Goal: Find specific page/section: Find specific page/section

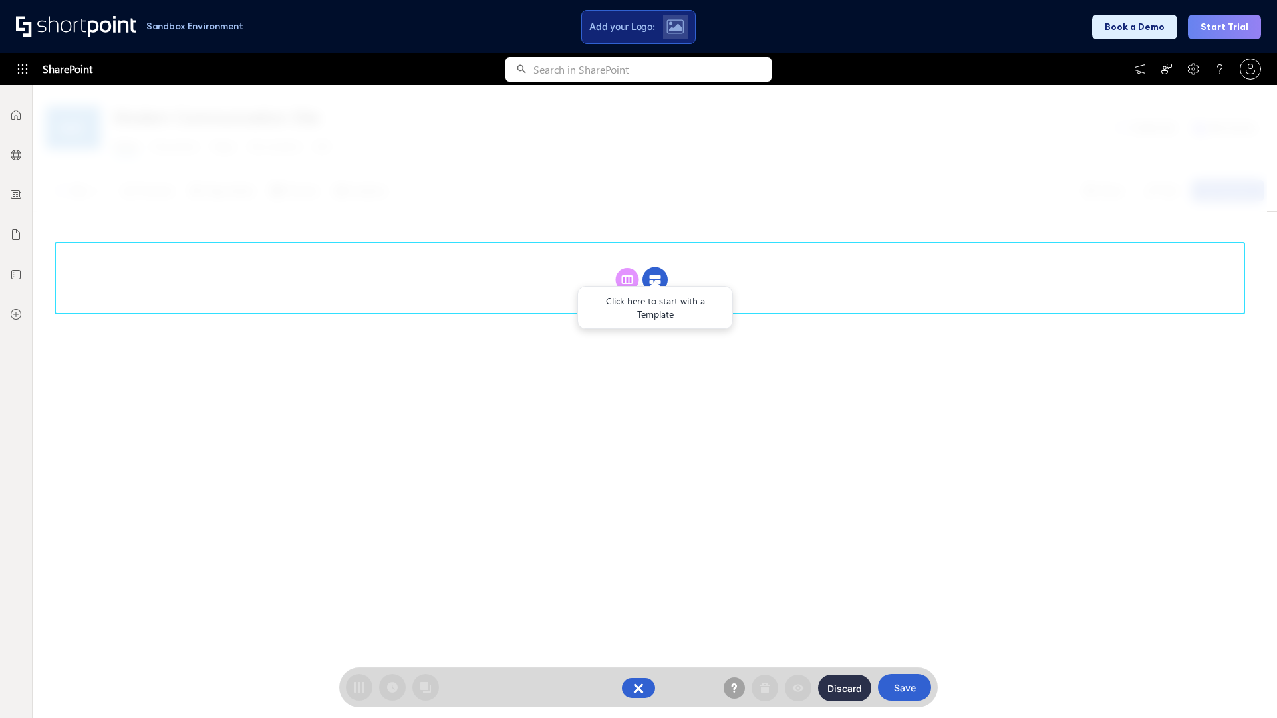
click at [655, 279] on circle at bounding box center [655, 279] width 25 height 25
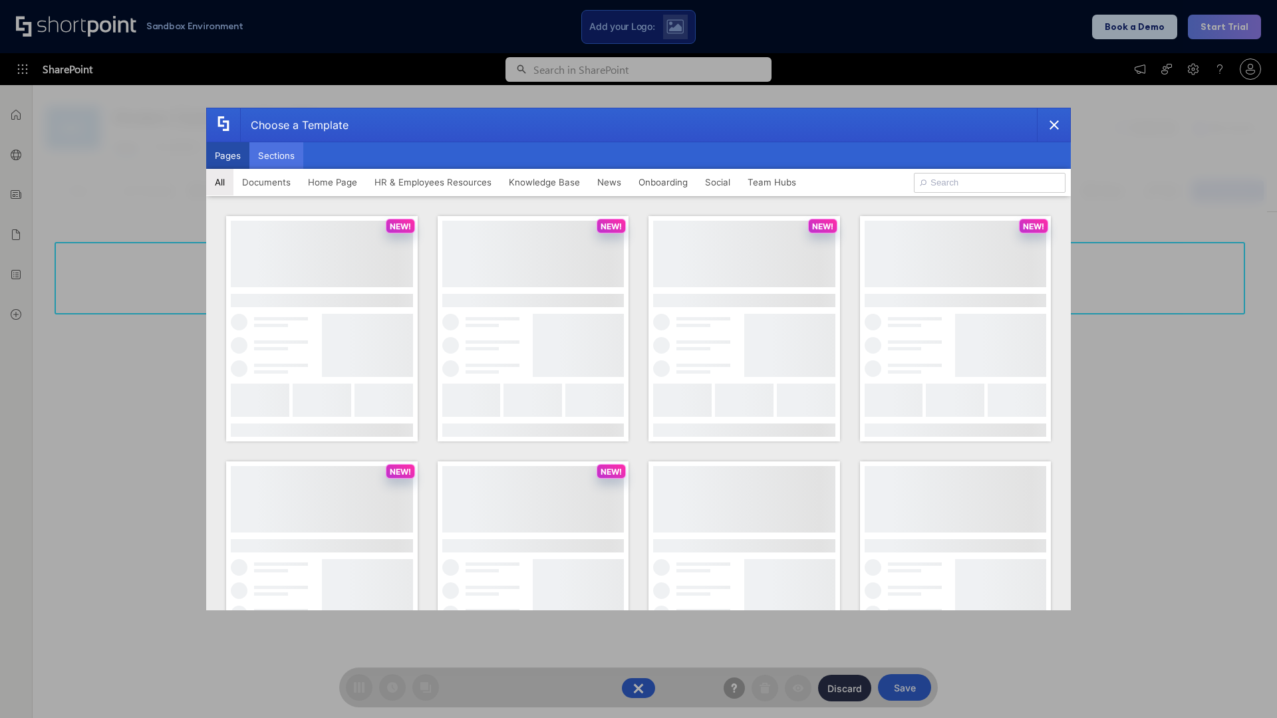
click at [276, 156] on button "Sections" at bounding box center [276, 155] width 54 height 27
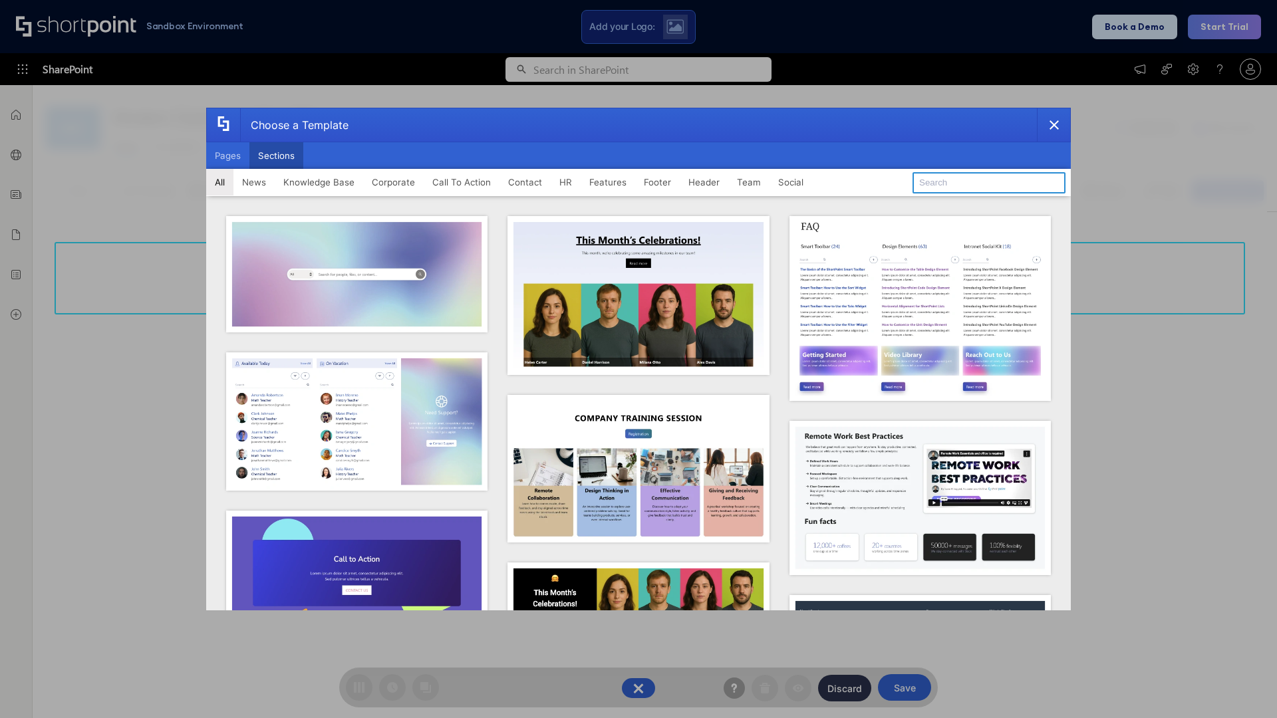
type input "Features Kit 2"
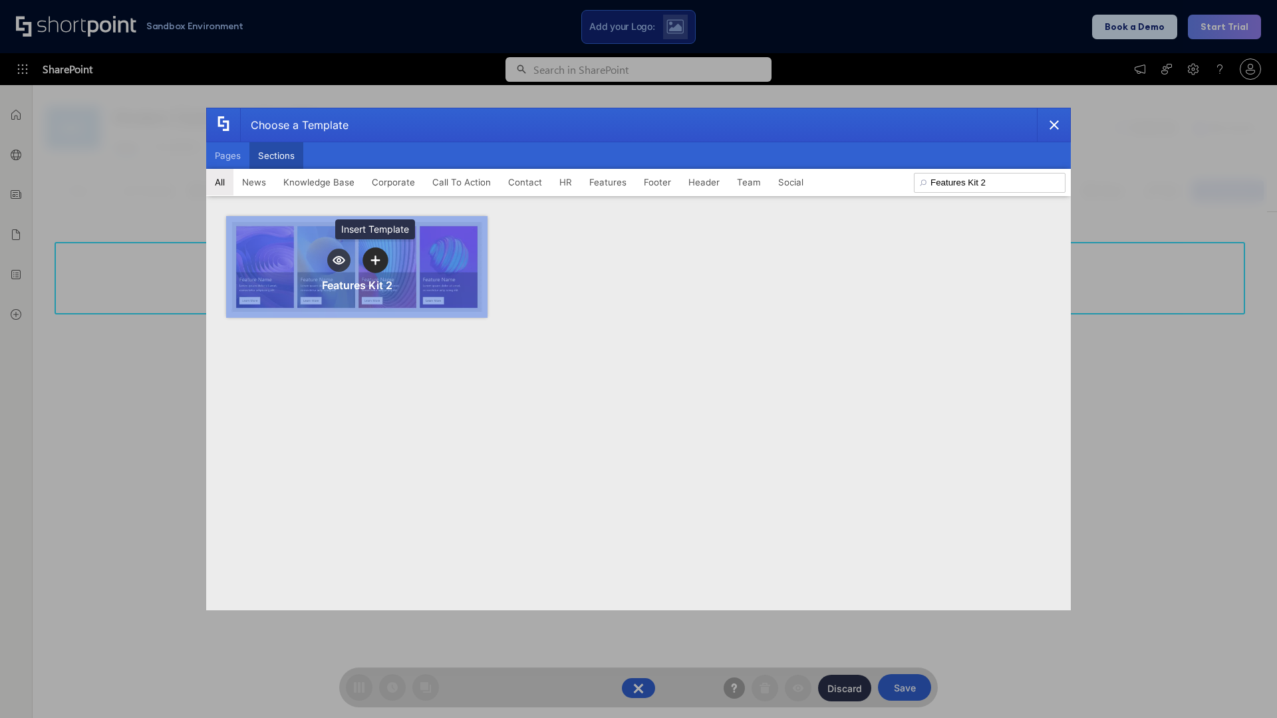
click at [375, 260] on icon "template selector" at bounding box center [375, 259] width 9 height 9
